Goal: Task Accomplishment & Management: Use online tool/utility

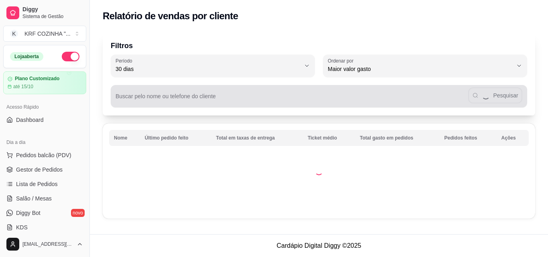
select select "30"
select select "HIGHEST_TOTAL_SPENT_WITH_ORDERS"
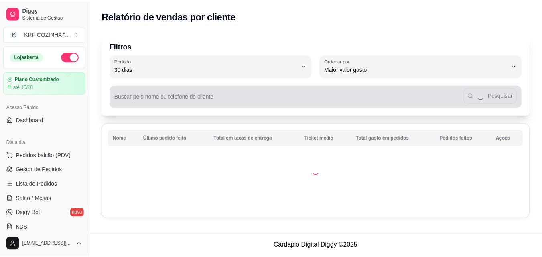
scroll to position [201, 0]
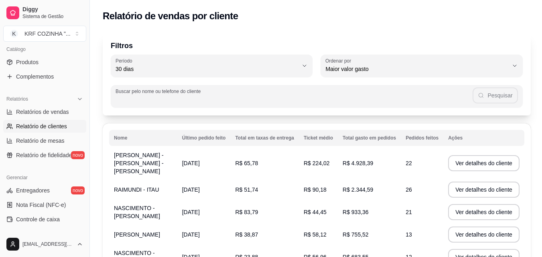
click at [162, 97] on input "Buscar pelo nome ou telefone do cliente" at bounding box center [294, 99] width 357 height 8
type input "t"
type input "Tiao"
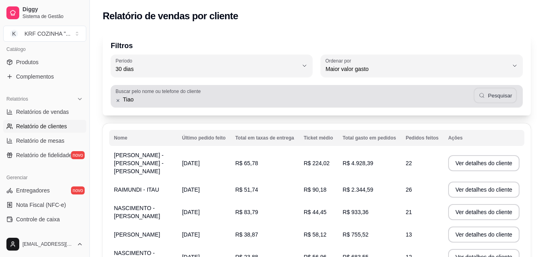
click at [492, 94] on button "Pesquisar" at bounding box center [495, 96] width 43 height 16
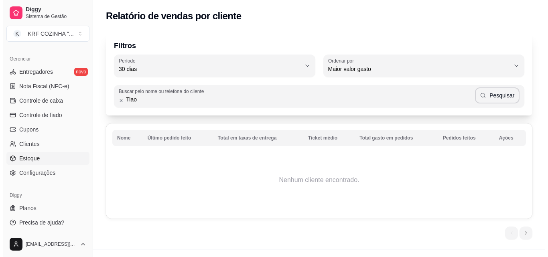
scroll to position [320, 0]
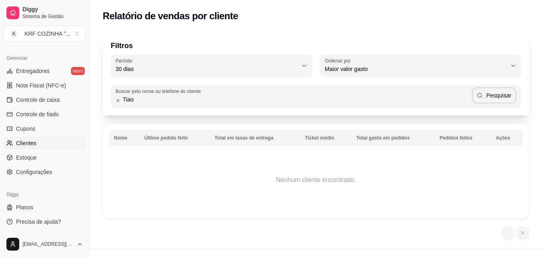
click at [45, 144] on link "Clientes" at bounding box center [44, 143] width 83 height 13
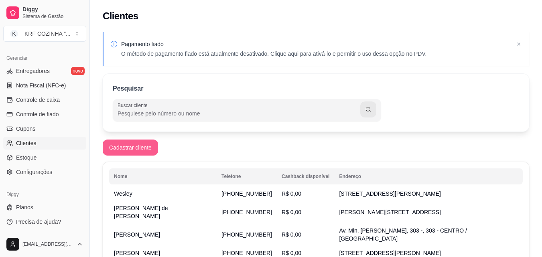
click at [132, 149] on button "Cadastrar cliente" at bounding box center [130, 148] width 55 height 16
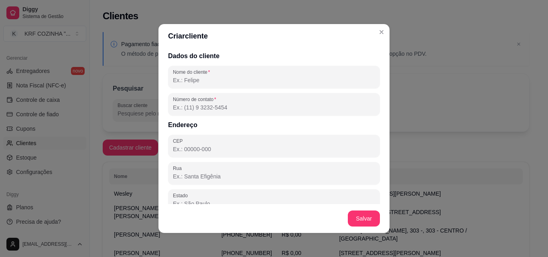
click at [215, 81] on input "Nome do cliente" at bounding box center [274, 80] width 202 height 8
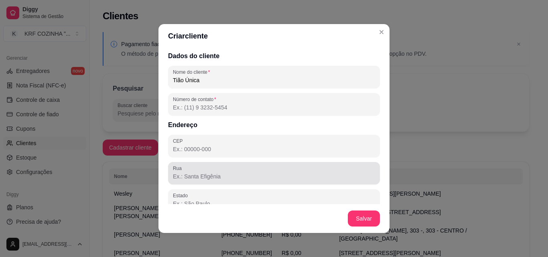
type input "Tião Única"
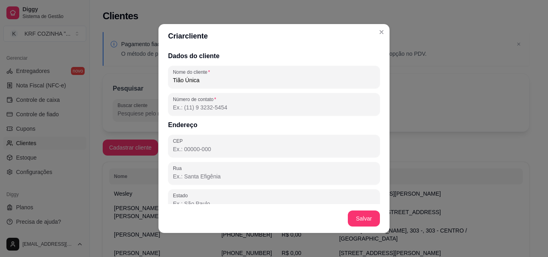
click at [215, 177] on input "Rua" at bounding box center [274, 176] width 202 height 8
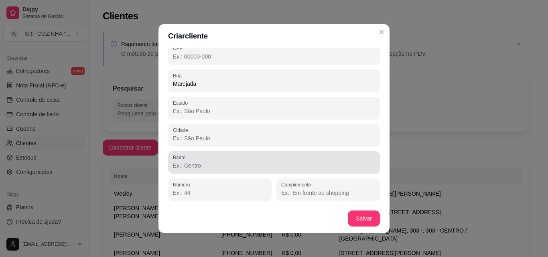
scroll to position [2, 0]
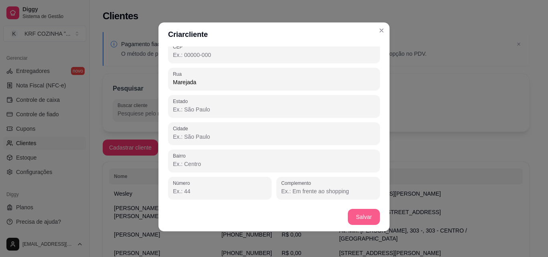
type input "Marejada"
click at [365, 218] on button "Salvar" at bounding box center [363, 217] width 31 height 16
click at [357, 215] on button "Salvar" at bounding box center [363, 217] width 31 height 16
click at [368, 214] on button "Salvar" at bounding box center [363, 217] width 31 height 16
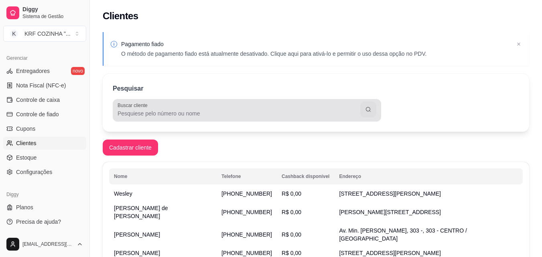
click at [235, 111] on input "Buscar cliente" at bounding box center [239, 113] width 243 height 8
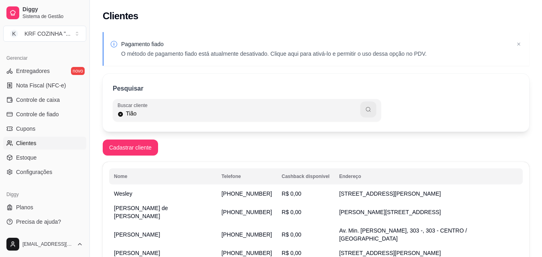
type input "Tião"
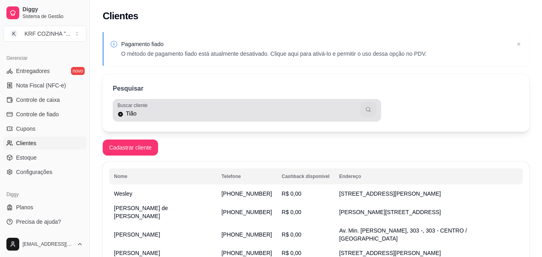
click at [372, 107] on button "button" at bounding box center [368, 110] width 16 height 16
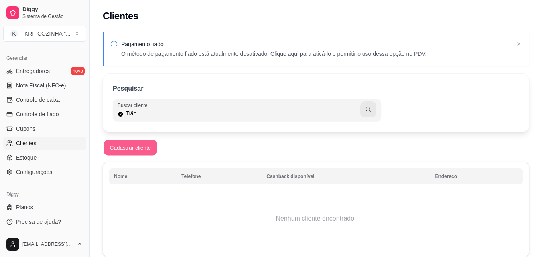
click at [134, 145] on button "Cadastrar cliente" at bounding box center [130, 148] width 54 height 16
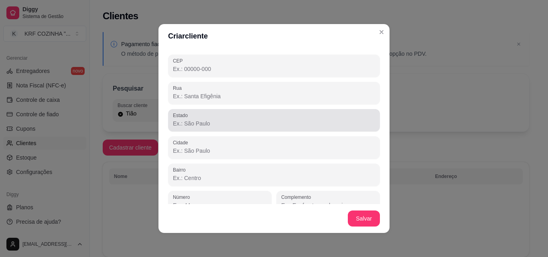
scroll to position [0, 0]
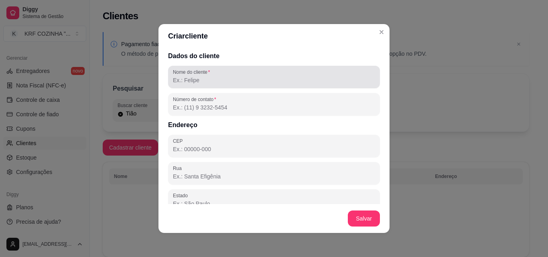
click at [197, 76] on div at bounding box center [274, 77] width 202 height 16
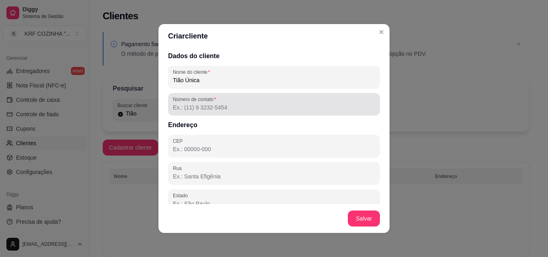
type input "Tião Única"
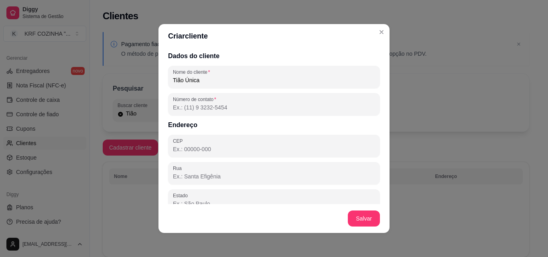
click at [192, 108] on input "Número de contato" at bounding box center [274, 107] width 202 height 8
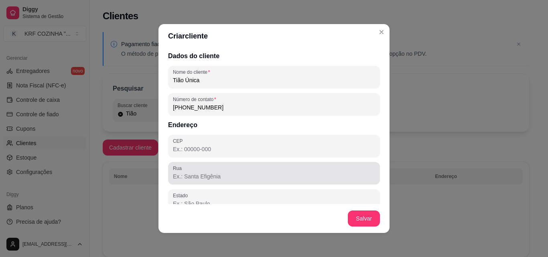
type input "[PHONE_NUMBER]"
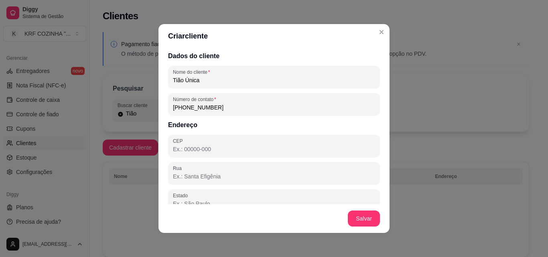
click at [204, 178] on input "Rua" at bounding box center [274, 176] width 202 height 8
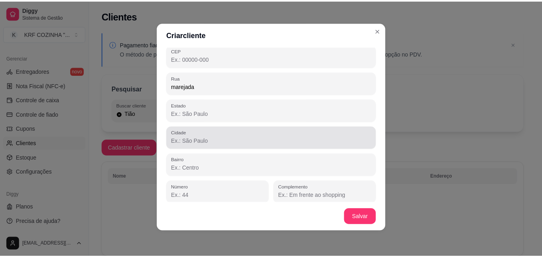
scroll to position [93, 0]
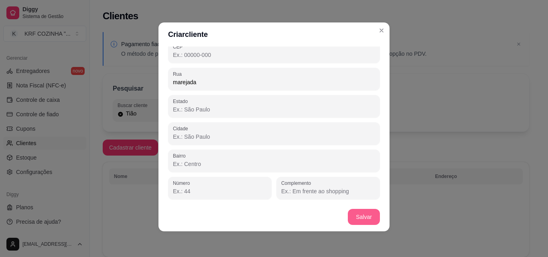
type input "marejada"
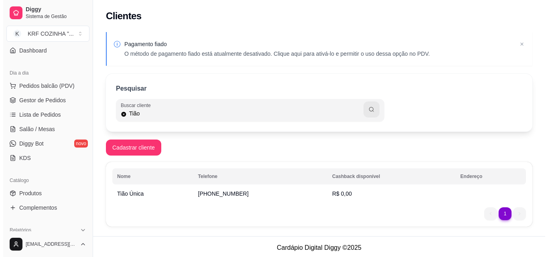
scroll to position [0, 0]
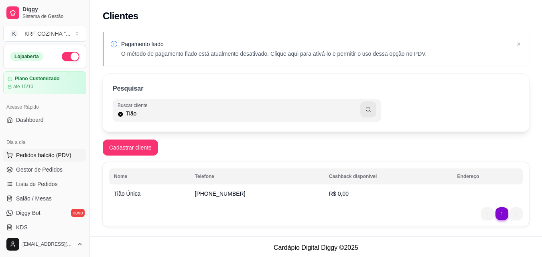
click at [36, 152] on span "Pedidos balcão (PDV)" at bounding box center [43, 155] width 55 height 8
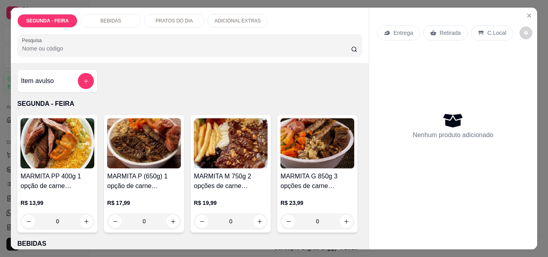
click at [223, 144] on img at bounding box center [231, 143] width 74 height 50
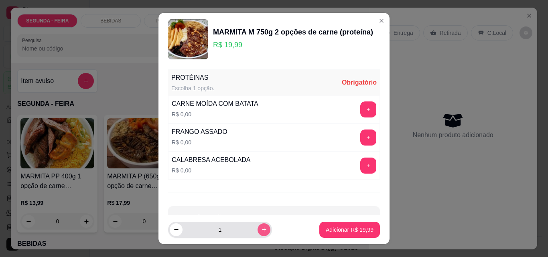
click at [261, 229] on icon "increase-product-quantity" at bounding box center [264, 230] width 6 height 6
click at [173, 228] on icon "decrease-product-quantity" at bounding box center [176, 230] width 6 height 6
type input "2"
click at [361, 162] on button "+" at bounding box center [369, 166] width 16 height 16
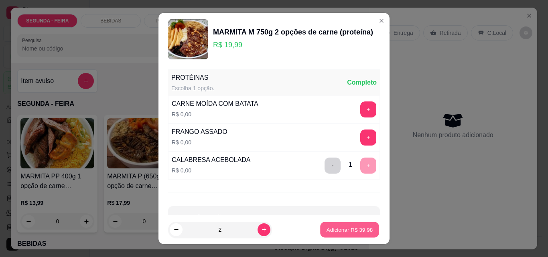
click at [343, 228] on p "Adicionar R$ 39,98" at bounding box center [349, 230] width 47 height 8
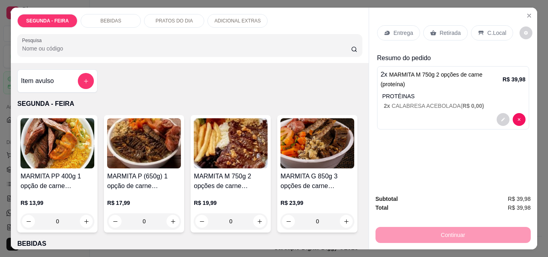
click at [224, 153] on img at bounding box center [231, 143] width 74 height 50
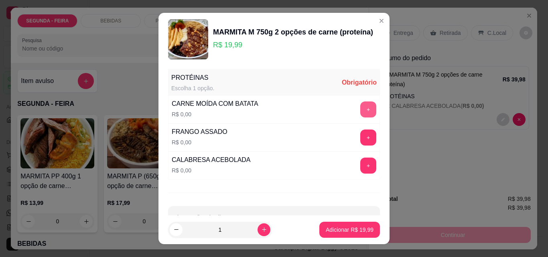
click at [360, 107] on button "+" at bounding box center [368, 109] width 16 height 16
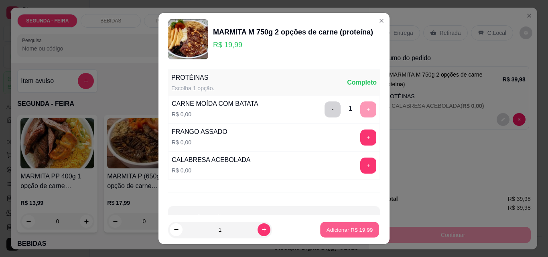
click at [349, 231] on p "Adicionar R$ 19,99" at bounding box center [349, 230] width 47 height 8
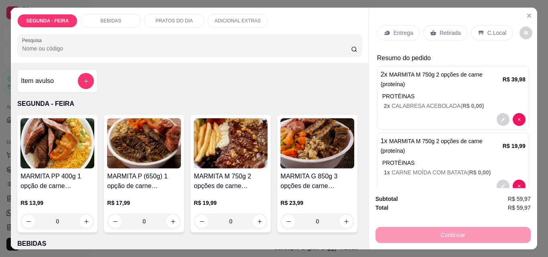
click at [447, 30] on p "Retirada" at bounding box center [450, 33] width 21 height 8
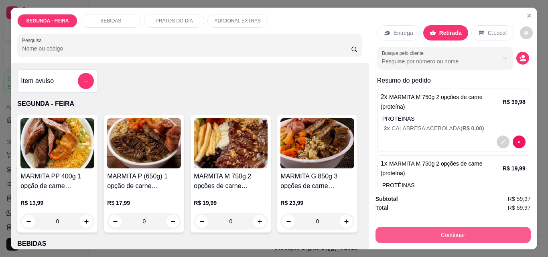
click at [436, 233] on button "Continuar" at bounding box center [452, 235] width 155 height 16
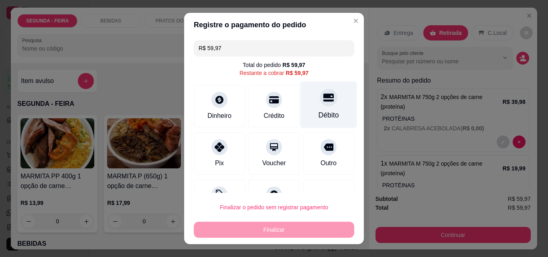
click at [315, 107] on div "Débito" at bounding box center [328, 104] width 57 height 47
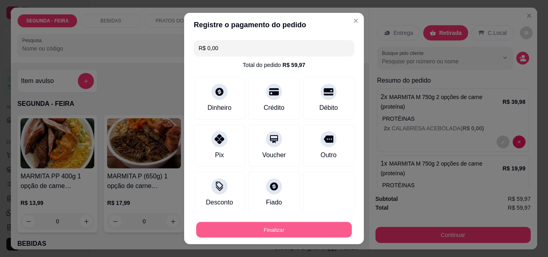
click at [297, 230] on button "Finalizar" at bounding box center [274, 230] width 156 height 16
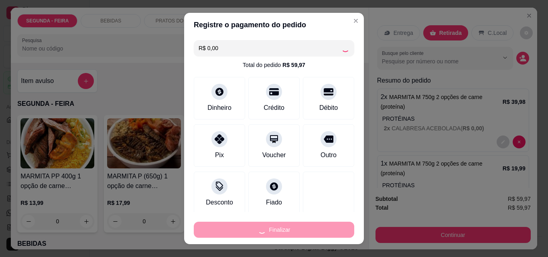
type input "-R$ 59,97"
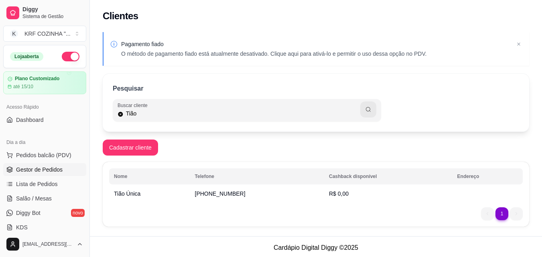
click at [39, 169] on span "Gestor de Pedidos" at bounding box center [39, 170] width 47 height 8
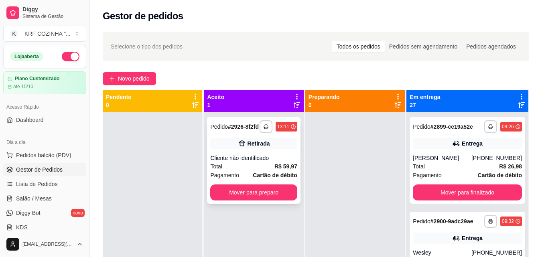
click at [254, 158] on div "Cliente não identificado" at bounding box center [253, 158] width 87 height 8
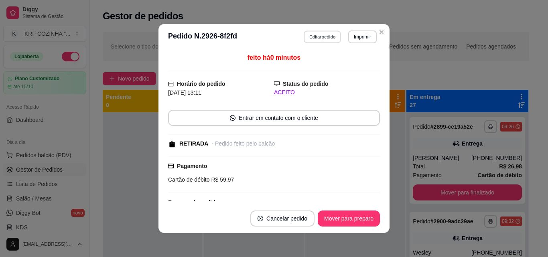
click at [322, 39] on button "Editar pedido" at bounding box center [322, 36] width 37 height 12
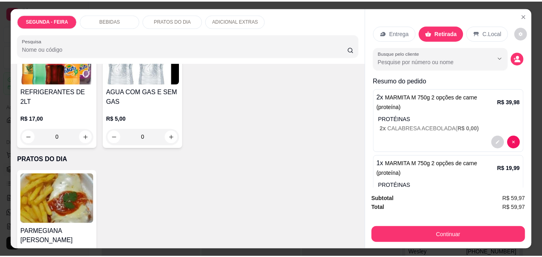
scroll to position [401, 0]
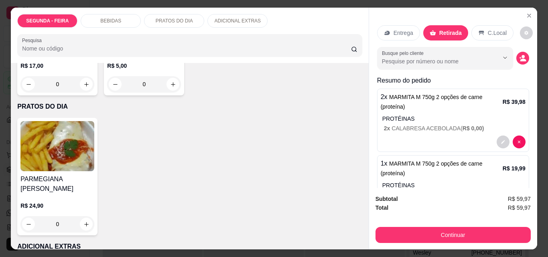
click at [94, 31] on img at bounding box center [57, 6] width 74 height 50
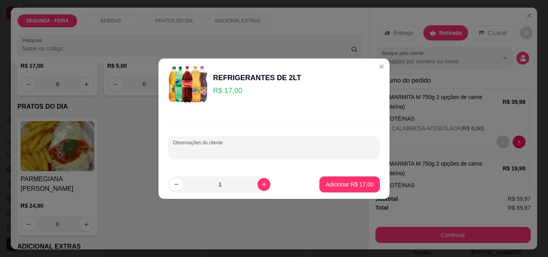
drag, startPoint x: 201, startPoint y: 148, endPoint x: 209, endPoint y: 144, distance: 9.5
click at [201, 148] on input "Observações do cliente" at bounding box center [274, 151] width 202 height 8
type input "fanta"
click at [342, 186] on p "Adicionar R$ 17,00" at bounding box center [349, 184] width 47 height 8
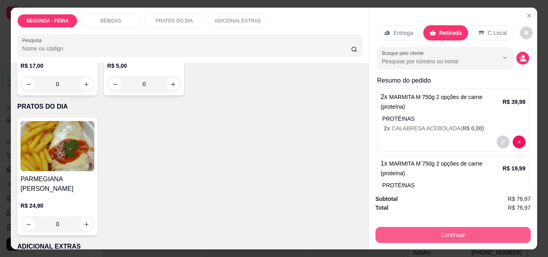
click at [445, 234] on button "Continuar" at bounding box center [452, 235] width 155 height 16
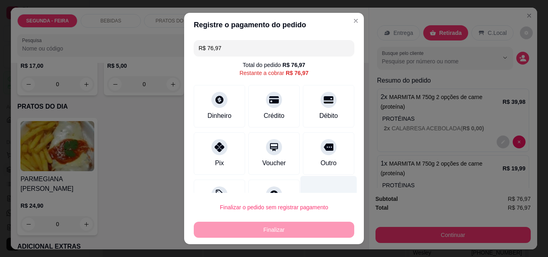
drag, startPoint x: 315, startPoint y: 111, endPoint x: 310, endPoint y: 192, distance: 81.6
click at [319, 112] on div "Débito" at bounding box center [328, 116] width 18 height 10
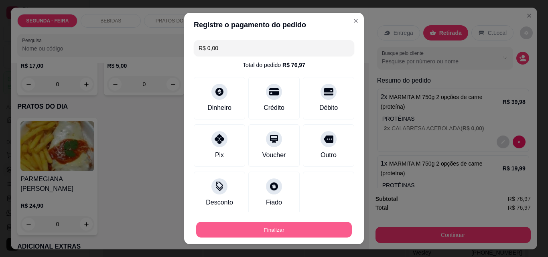
click at [304, 231] on button "Finalizar" at bounding box center [274, 230] width 156 height 16
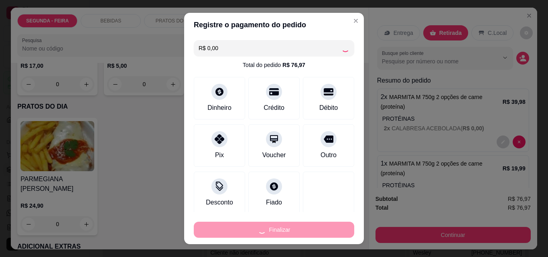
type input "-R$ 76,97"
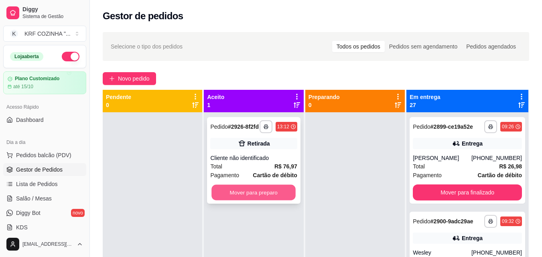
click at [267, 190] on button "Mover para preparo" at bounding box center [254, 193] width 84 height 16
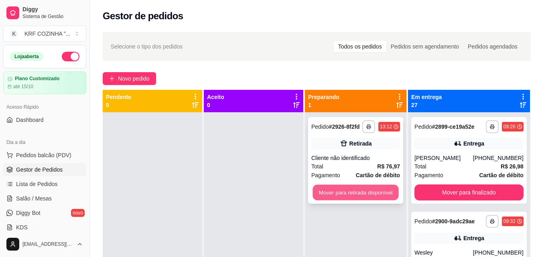
click at [366, 191] on button "Mover para retirada disponível" at bounding box center [355, 193] width 86 height 16
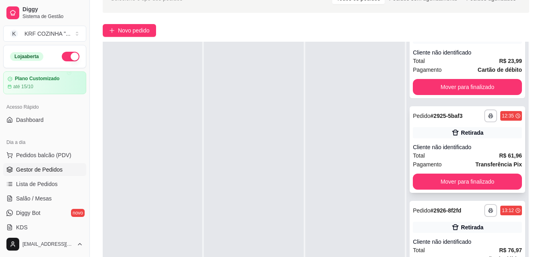
scroll to position [120, 0]
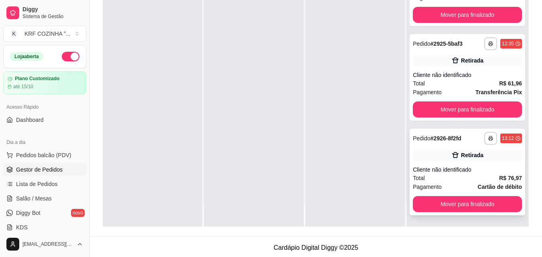
click at [446, 147] on div "**********" at bounding box center [467, 172] width 116 height 87
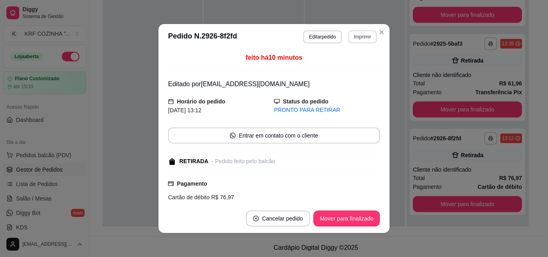
click at [361, 36] on button "Imprimir" at bounding box center [362, 36] width 28 height 13
click at [350, 65] on button "IMPRESSORA" at bounding box center [345, 65] width 56 height 12
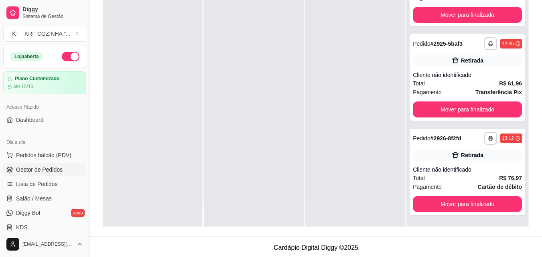
click at [62, 53] on button "button" at bounding box center [71, 57] width 18 height 10
